Goal: Information Seeking & Learning: Learn about a topic

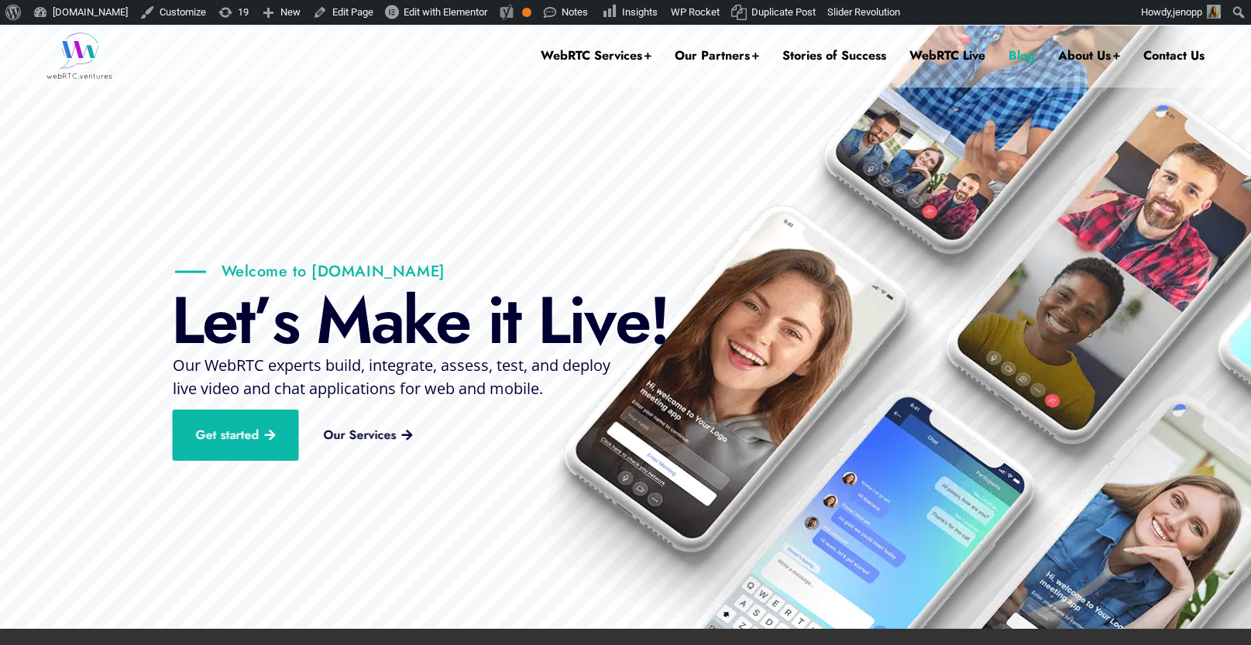
click at [1018, 60] on link "Blog" at bounding box center [1022, 56] width 26 height 62
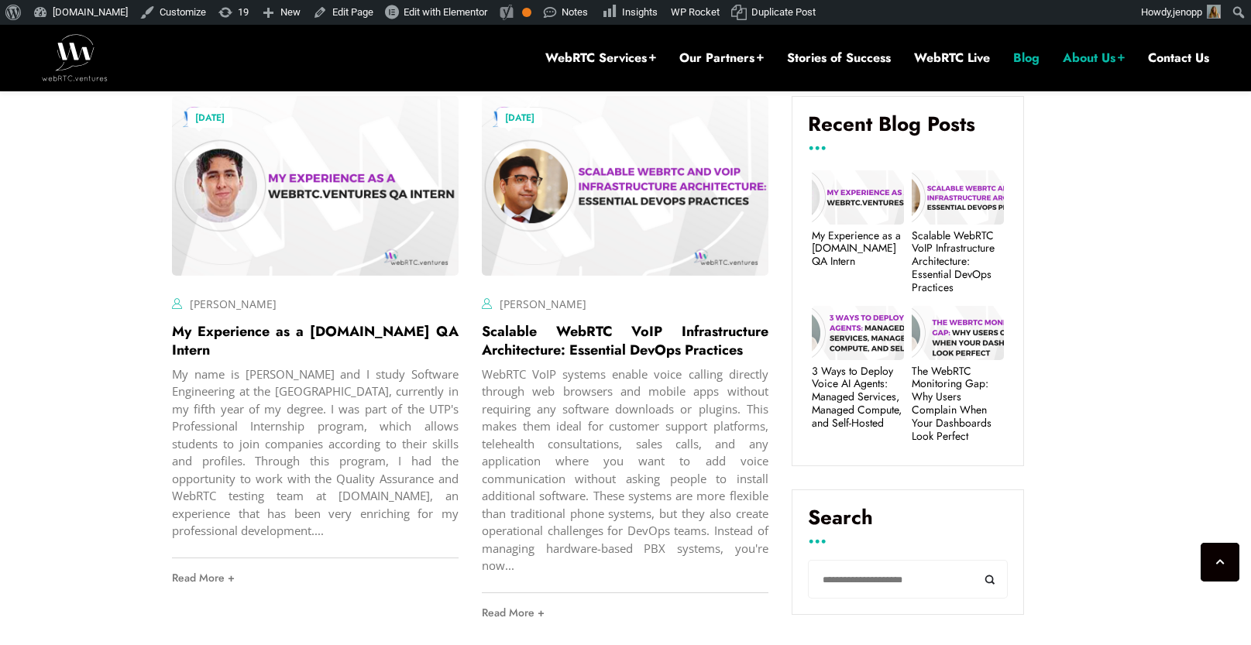
scroll to position [601, 0]
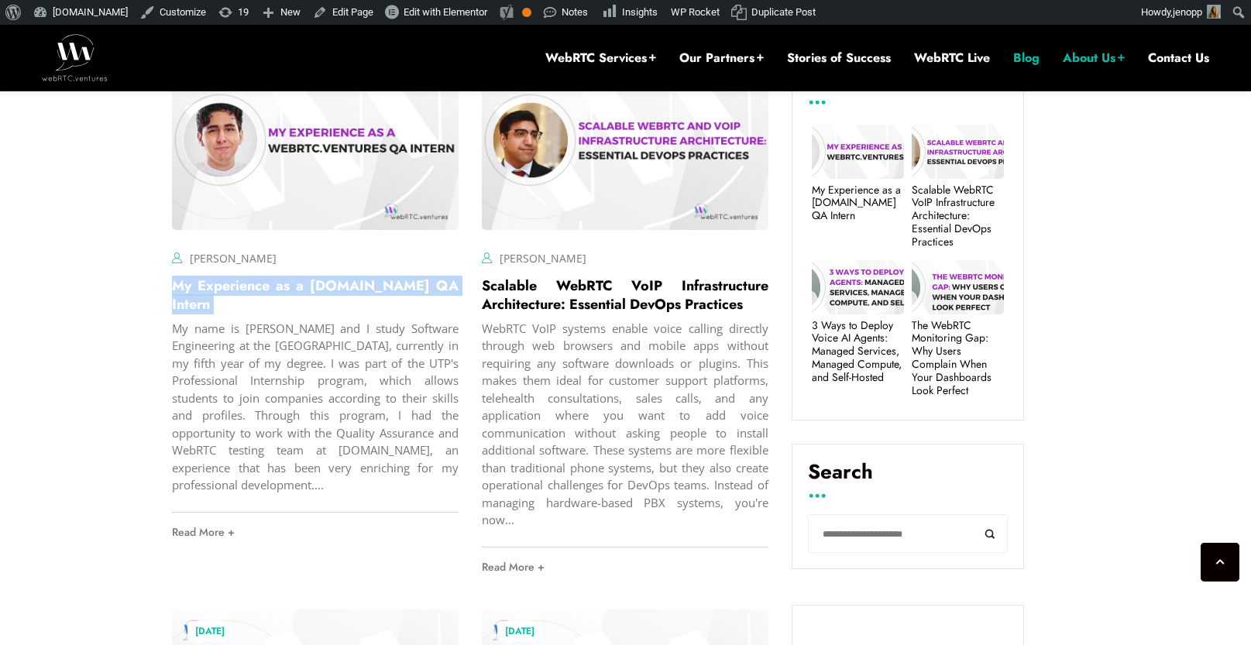
drag, startPoint x: 239, startPoint y: 313, endPoint x: 162, endPoint y: 290, distance: 80.9
click at [162, 290] on div "[DATE] [PERSON_NAME] Comments Off on My Experience as a [DOMAIN_NAME] QA Intern…" at bounding box center [315, 318] width 310 height 559
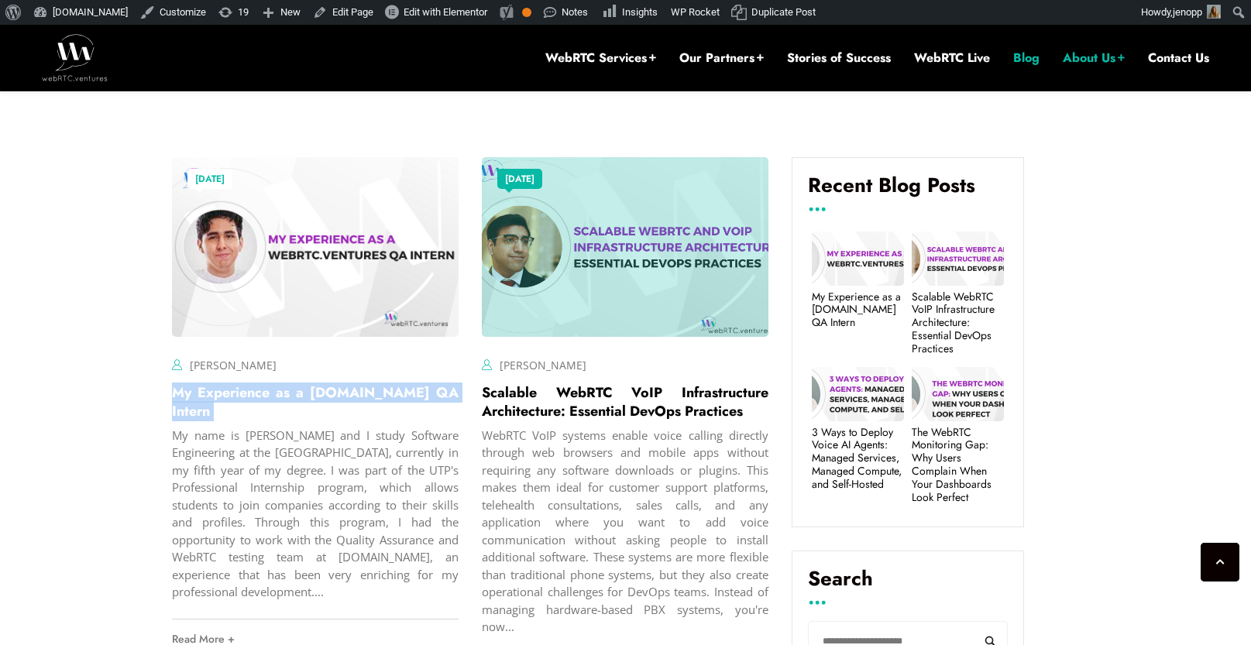
scroll to position [509, 0]
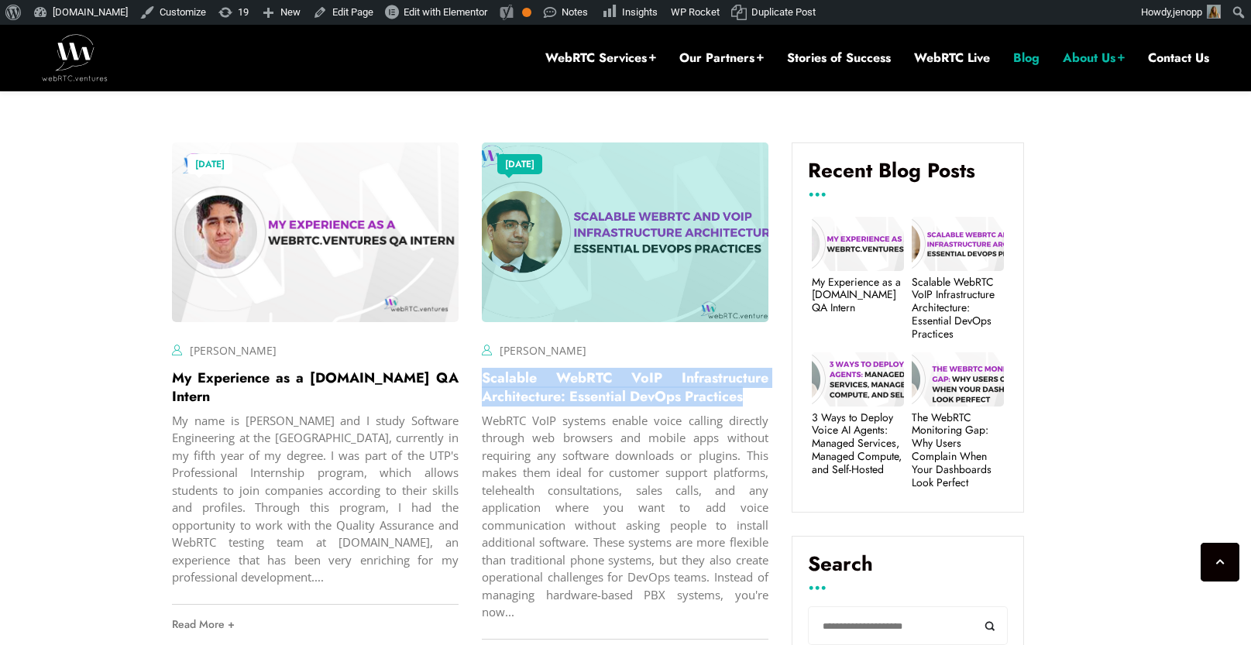
drag, startPoint x: 751, startPoint y: 398, endPoint x: 482, endPoint y: 380, distance: 269.5
click at [482, 380] on h2 "Scalable WebRTC VoIP Infrastructure Architecture: Essential DevOps Practices" at bounding box center [625, 387] width 287 height 37
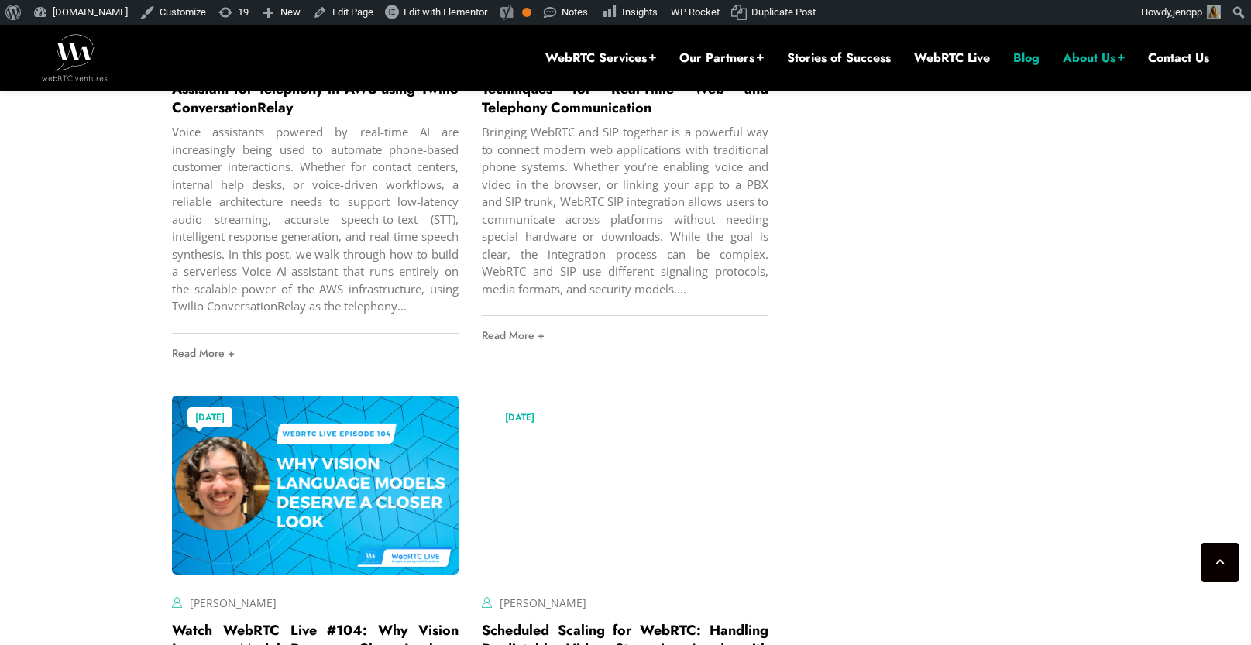
scroll to position [4922, 0]
